Goal: Obtain resource: Download file/media

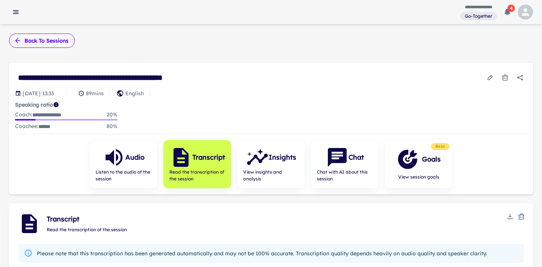
click at [58, 39] on button "Back to sessions" at bounding box center [42, 40] width 66 height 14
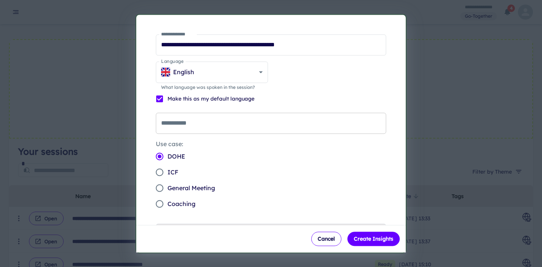
click at [230, 121] on input "**********" at bounding box center [271, 122] width 230 height 21
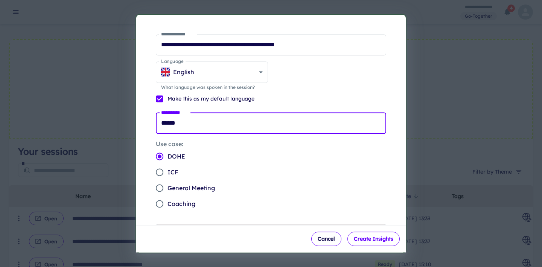
type input "******"
click at [372, 237] on button "Create Insights" at bounding box center [373, 238] width 52 height 14
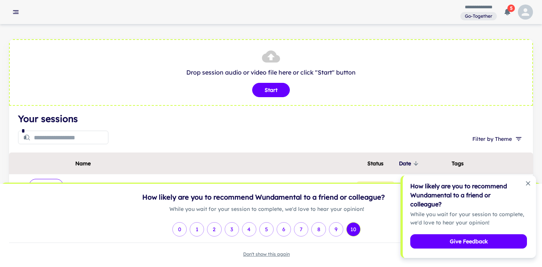
click at [353, 231] on button "10" at bounding box center [353, 229] width 14 height 14
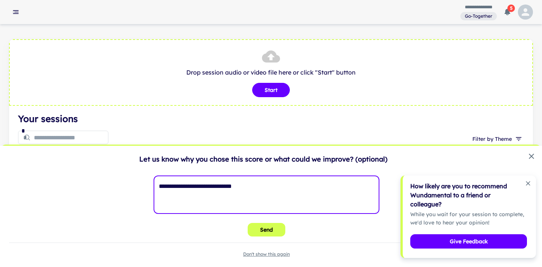
type textarea "**********"
click at [273, 232] on button "Send" at bounding box center [267, 230] width 38 height 14
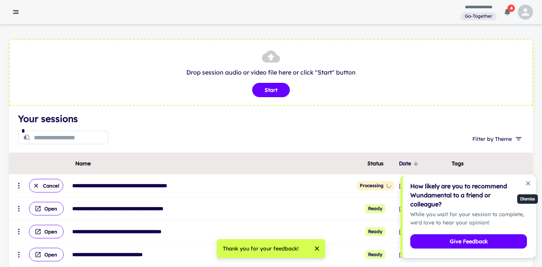
click at [530, 182] on icon "Dismiss notification" at bounding box center [528, 183] width 8 height 8
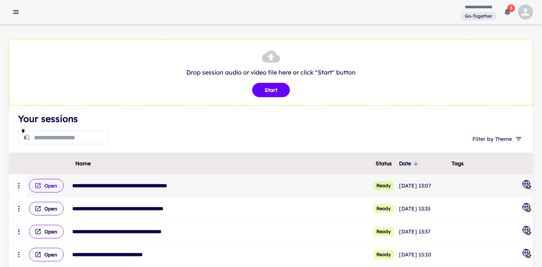
click at [55, 184] on button "Open" at bounding box center [46, 186] width 35 height 14
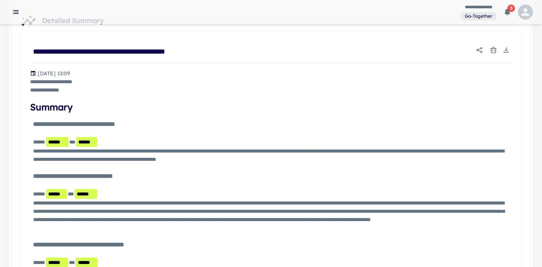
scroll to position [257, 0]
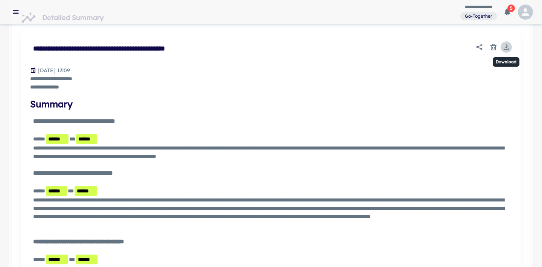
click at [505, 46] on icon "Download" at bounding box center [506, 47] width 8 height 8
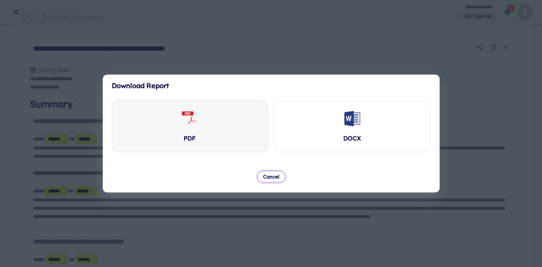
click at [205, 136] on div "PDF" at bounding box center [190, 125] width 156 height 51
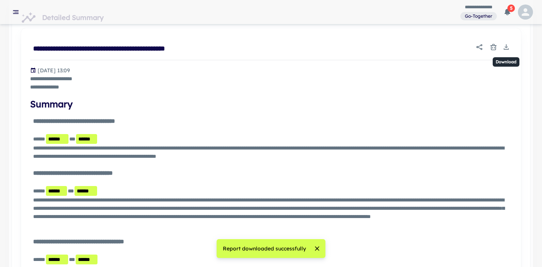
click at [509, 44] on icon "Download" at bounding box center [506, 47] width 8 height 8
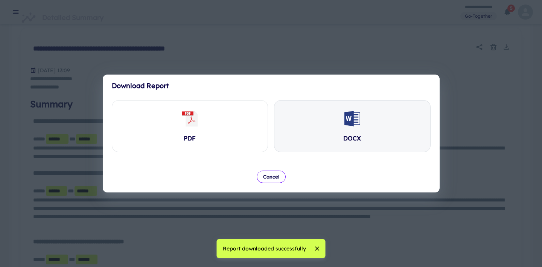
click at [370, 132] on div "DOCX" at bounding box center [352, 125] width 156 height 51
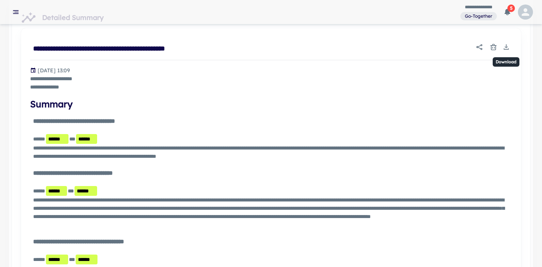
click at [505, 46] on icon "Download" at bounding box center [505, 47] width 3 height 2
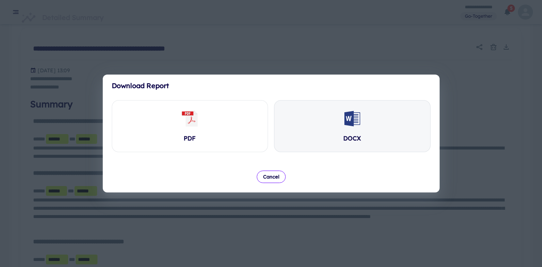
click at [363, 122] on div "DOCX" at bounding box center [352, 125] width 156 height 51
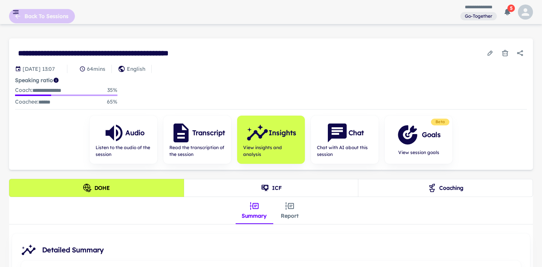
scroll to position [14, 0]
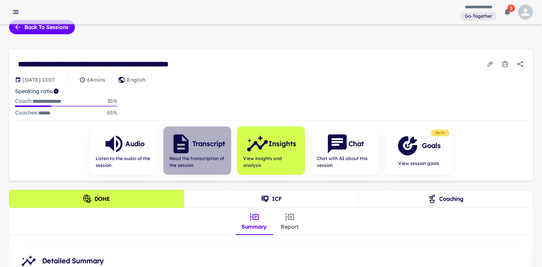
click at [196, 144] on h6 "Transcript" at bounding box center [208, 143] width 33 height 11
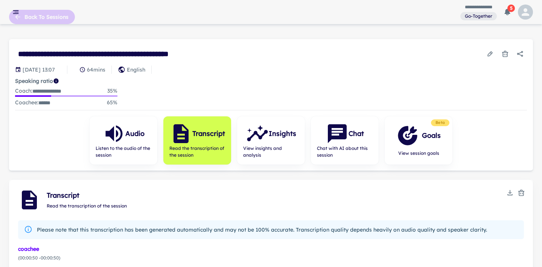
scroll to position [26, 0]
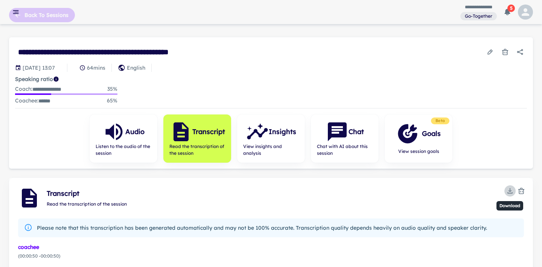
click at [511, 189] on icon "Download" at bounding box center [510, 191] width 8 height 8
click at [508, 206] on li "Download TXT" at bounding box center [509, 205] width 47 height 13
